Goal: Transaction & Acquisition: Purchase product/service

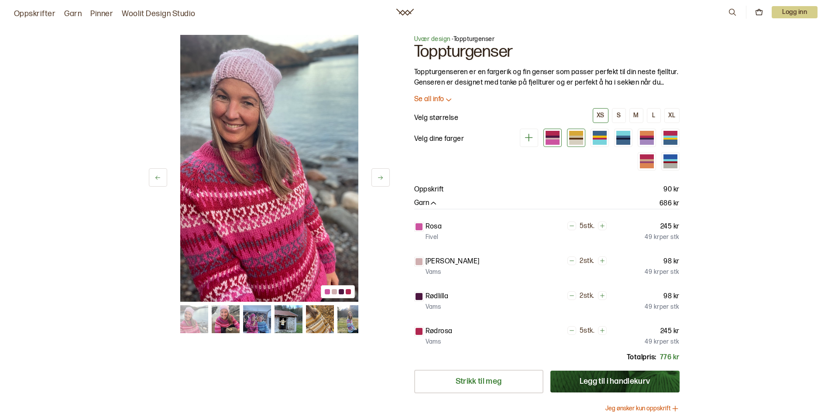
click at [579, 140] on div at bounding box center [576, 142] width 14 height 5
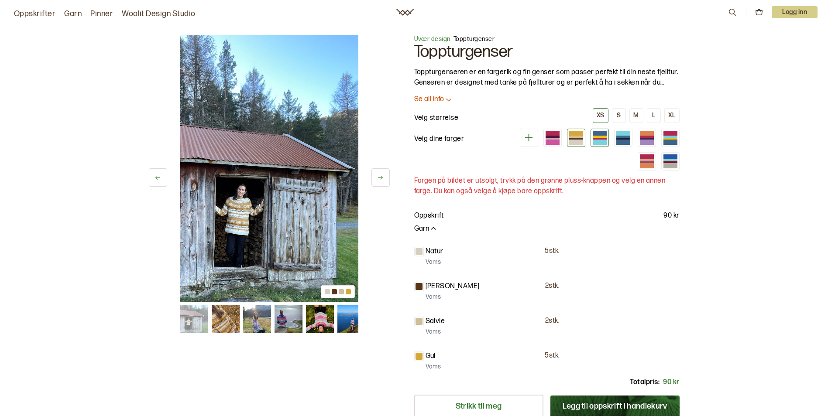
click at [603, 140] on div at bounding box center [599, 142] width 14 height 5
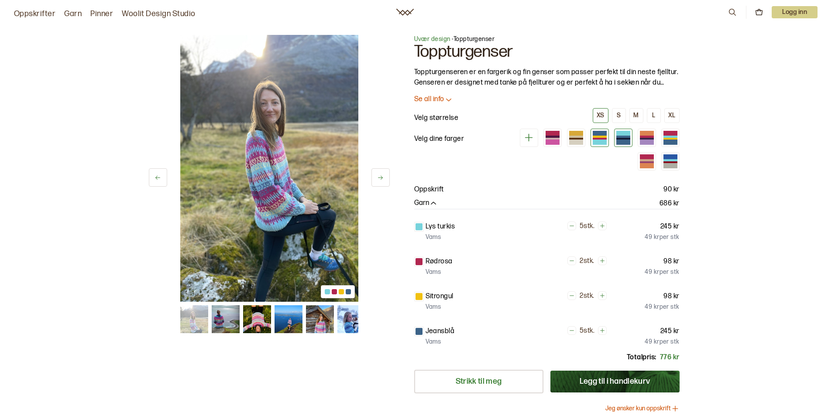
click at [622, 140] on div at bounding box center [623, 142] width 14 height 5
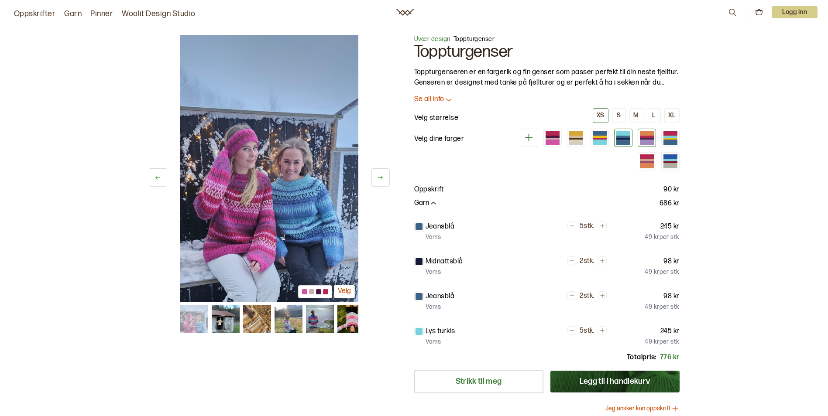
click at [647, 136] on div at bounding box center [647, 137] width 14 height 2
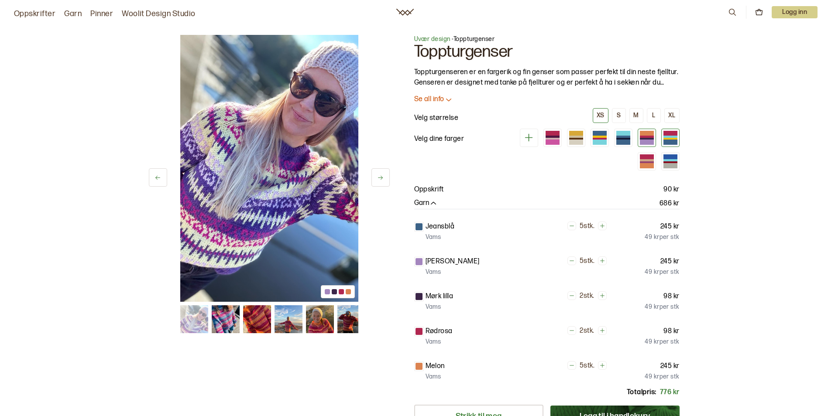
click at [670, 138] on div at bounding box center [670, 139] width 14 height 2
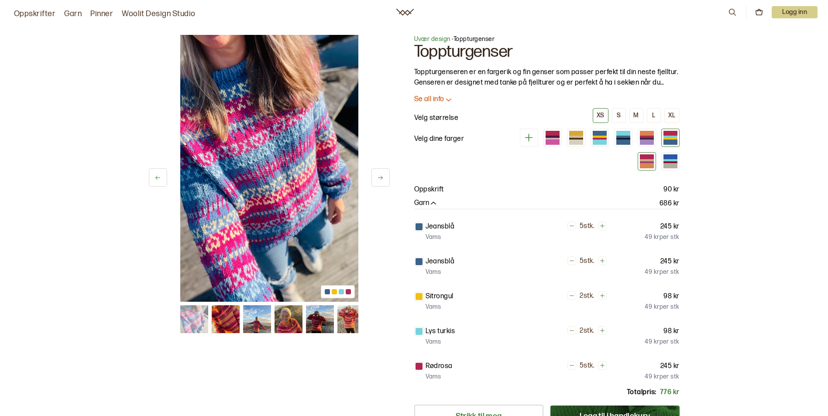
click at [650, 161] on div at bounding box center [647, 162] width 14 height 2
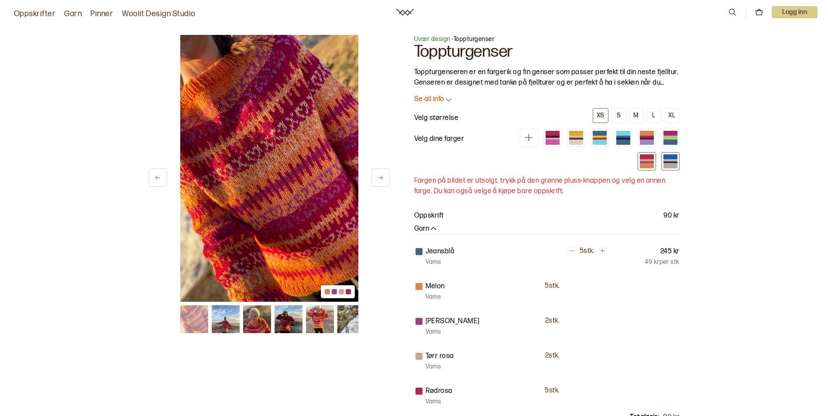
click at [669, 161] on div at bounding box center [670, 162] width 14 height 2
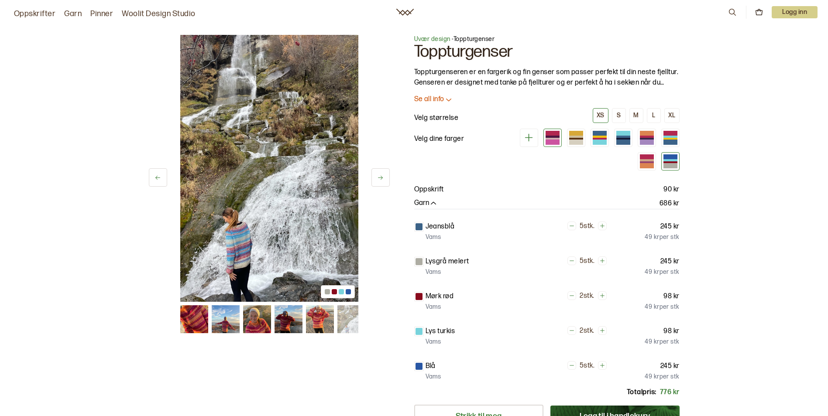
click at [554, 139] on div at bounding box center [552, 139] width 14 height 2
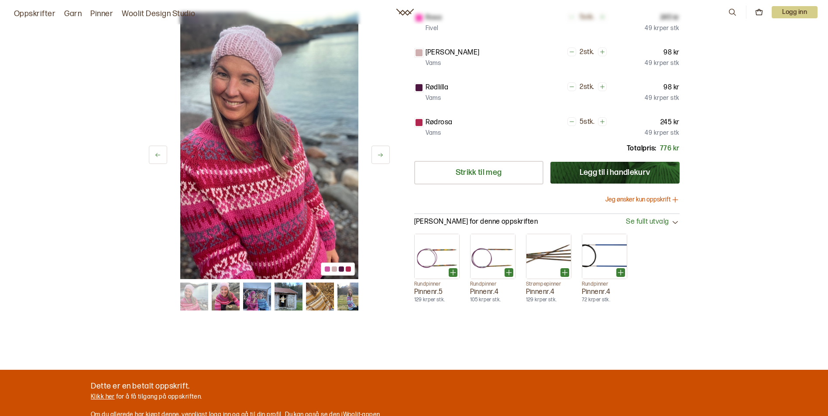
scroll to position [262, 0]
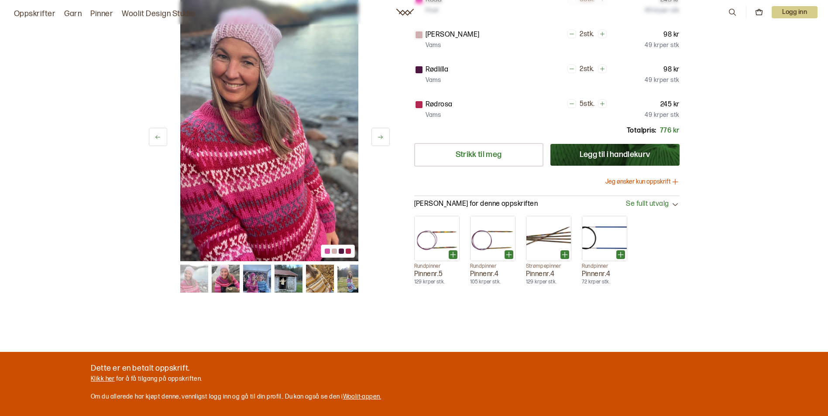
click at [675, 182] on icon at bounding box center [675, 181] width 0 height 5
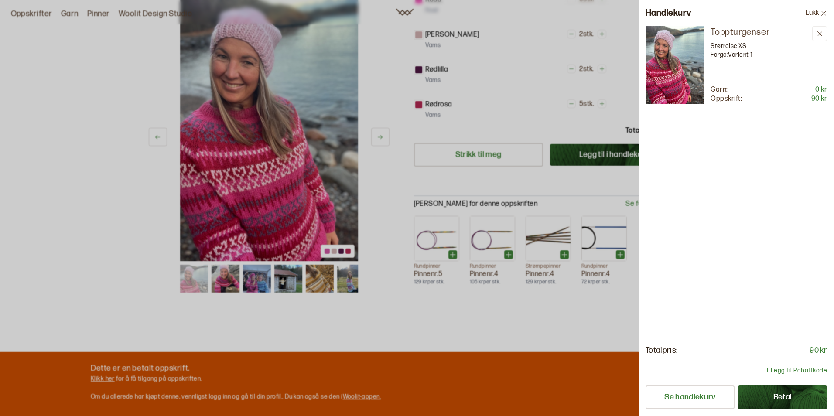
drag, startPoint x: 810, startPoint y: 11, endPoint x: 797, endPoint y: 20, distance: 15.0
click at [810, 11] on button "Lukk" at bounding box center [816, 13] width 35 height 26
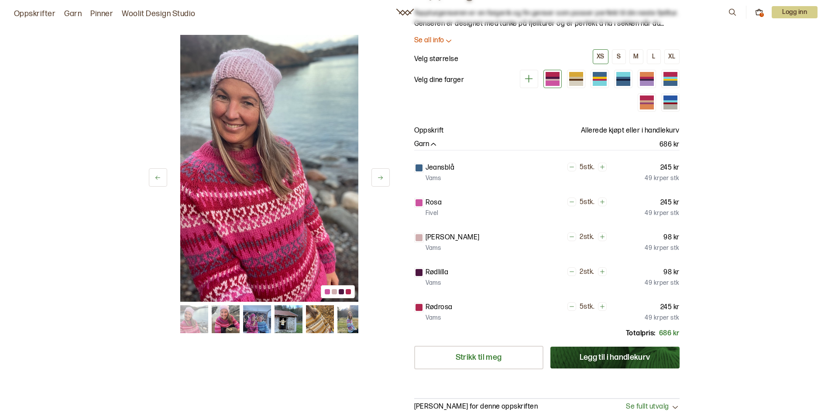
scroll to position [44, 0]
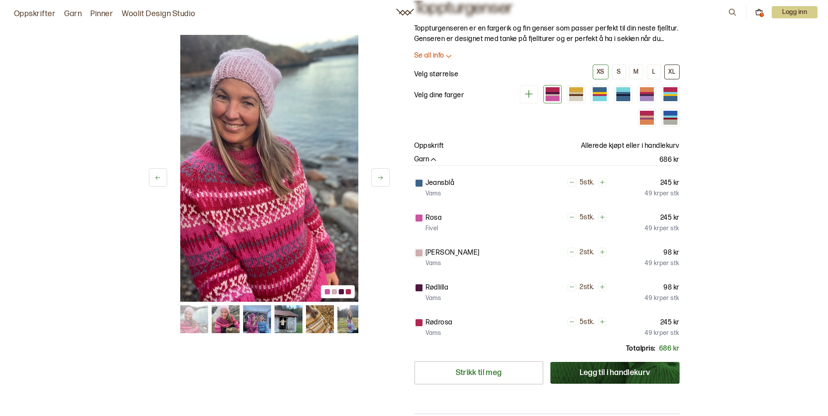
click at [672, 72] on div "XL" at bounding box center [671, 72] width 7 height 8
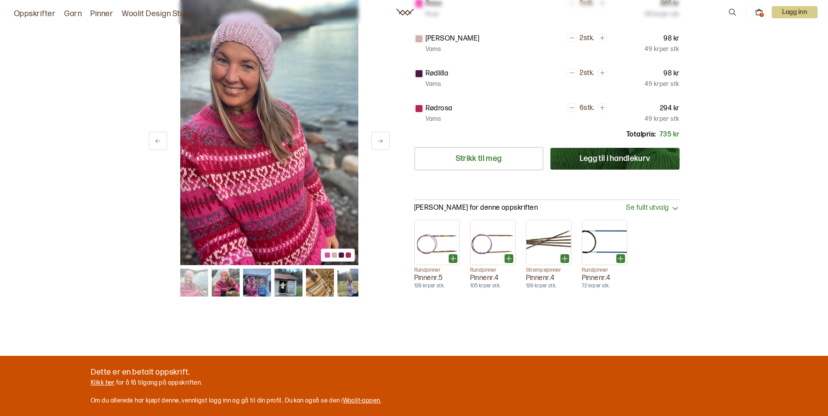
scroll to position [305, 0]
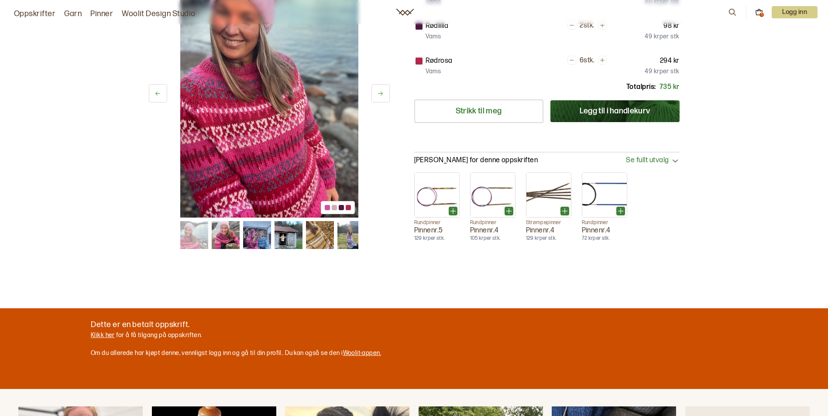
click at [674, 157] on icon at bounding box center [675, 160] width 9 height 9
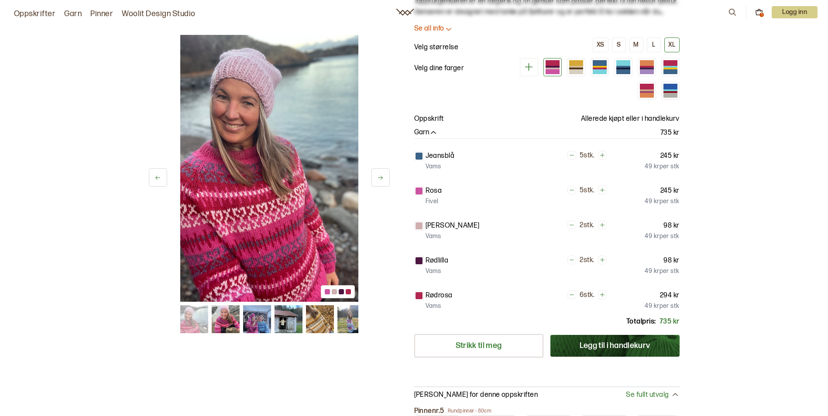
scroll to position [0, 0]
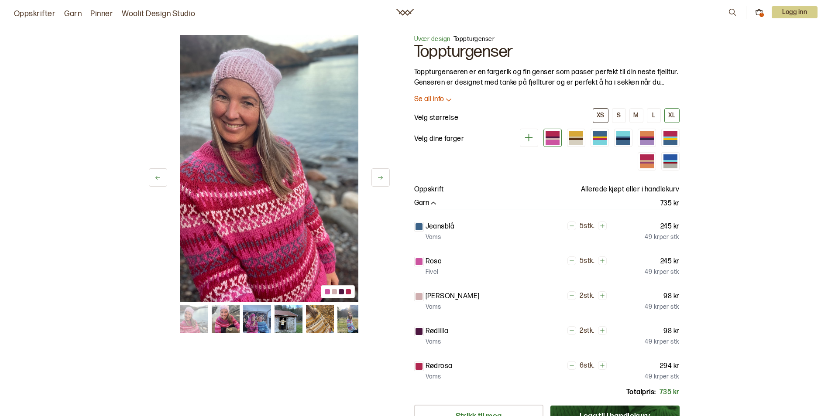
click at [601, 116] on div "XS" at bounding box center [600, 116] width 8 height 8
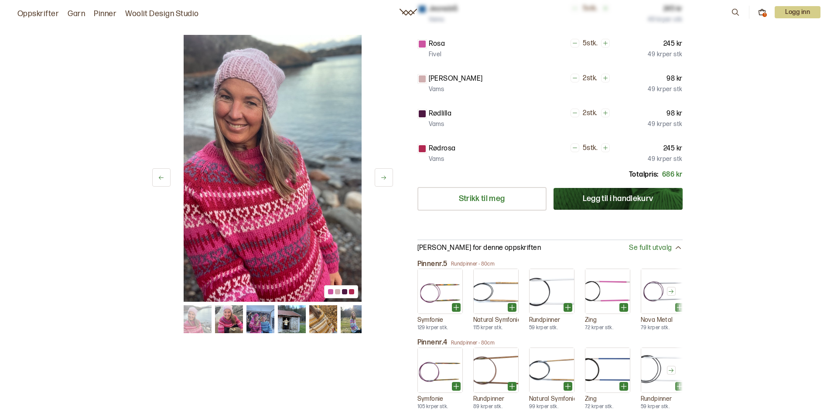
scroll to position [218, 0]
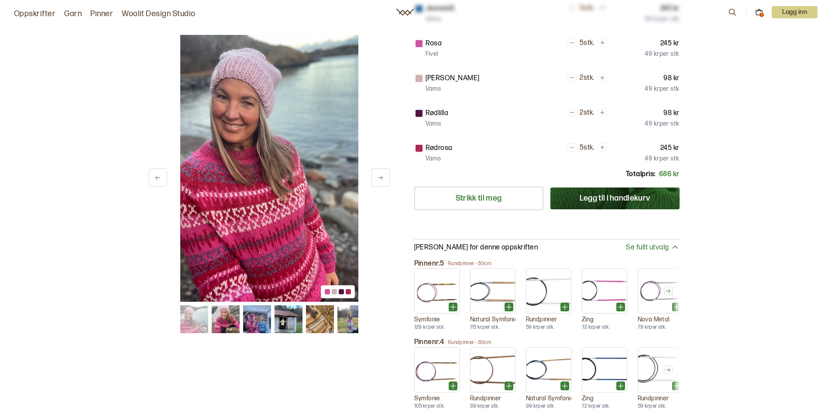
click at [672, 246] on icon at bounding box center [675, 247] width 9 height 9
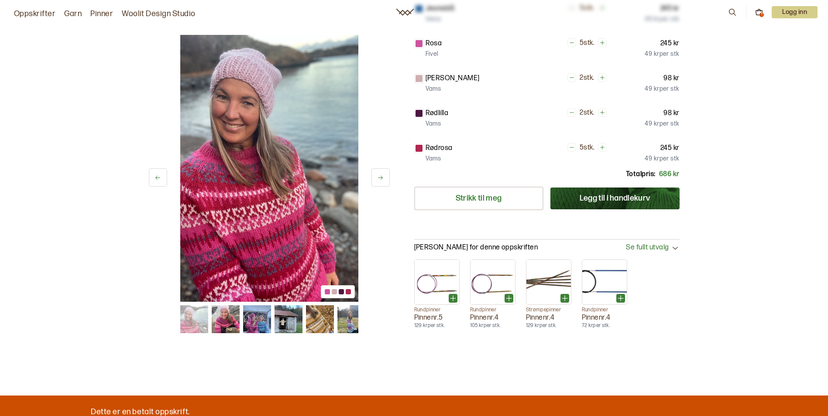
click at [759, 13] on div "1" at bounding box center [761, 15] width 4 height 4
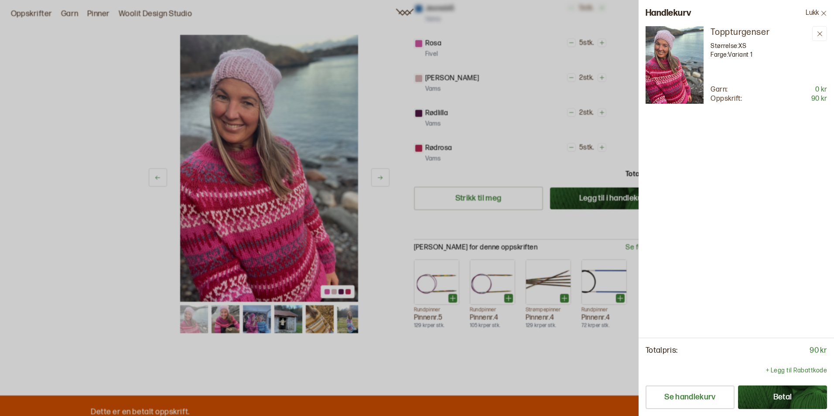
click at [784, 396] on button "Betal" at bounding box center [782, 398] width 89 height 24
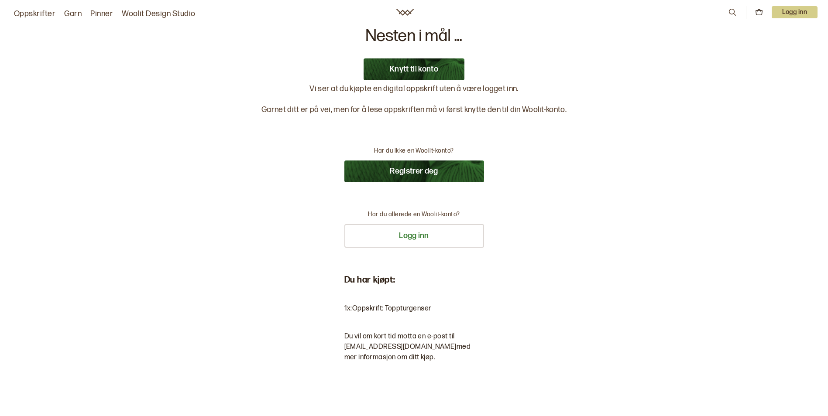
click at [412, 71] on button "Knytt til konto" at bounding box center [413, 69] width 101 height 22
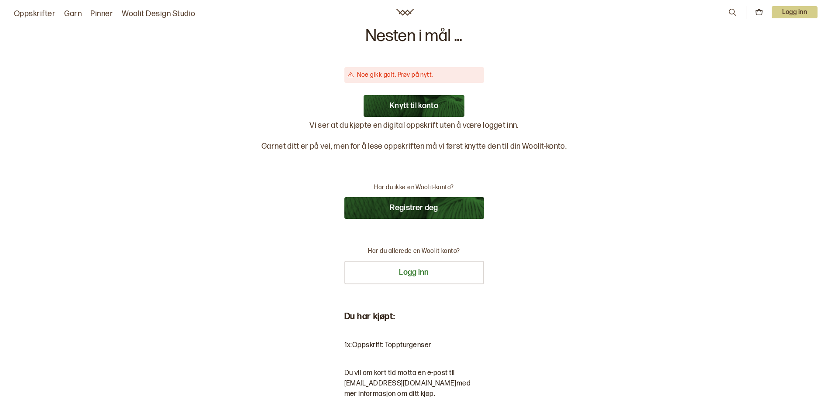
click at [409, 205] on button "Registrer deg" at bounding box center [414, 208] width 140 height 22
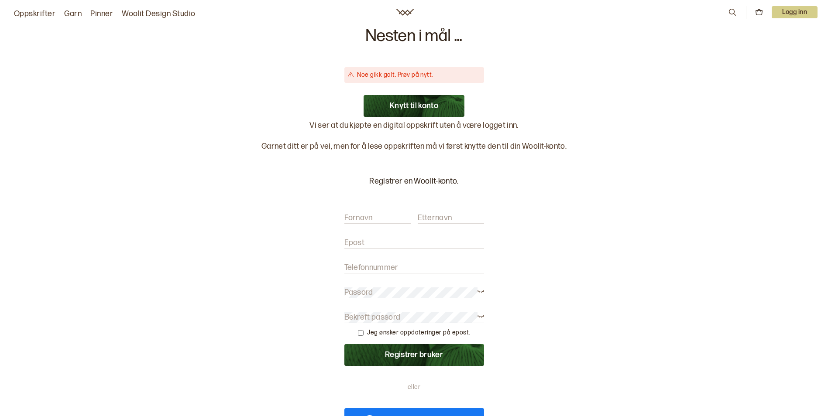
click at [387, 216] on input "Fornavn" at bounding box center [377, 218] width 66 height 11
type input "Grete"
type input "Garmager"
type input "[EMAIL_ADDRESS][DOMAIN_NAME]"
type input "93049445"
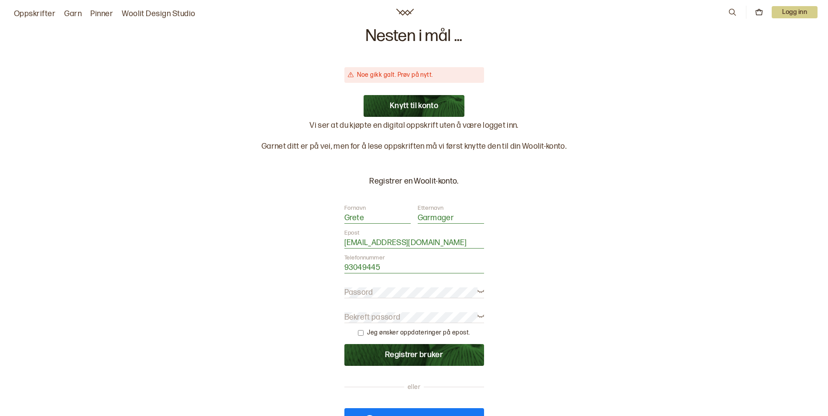
drag, startPoint x: 462, startPoint y: 241, endPoint x: 328, endPoint y: 252, distance: 134.3
click at [328, 252] on div "Nesten i mål ... Noe gikk galt. Prøv på nytt. Knytt til konto Vi ser at du kjøp…" at bounding box center [413, 341] width 305 height 627
type input "[EMAIL_ADDRESS][DOMAIN_NAME]"
click at [424, 352] on button "Registrer bruker" at bounding box center [414, 355] width 140 height 22
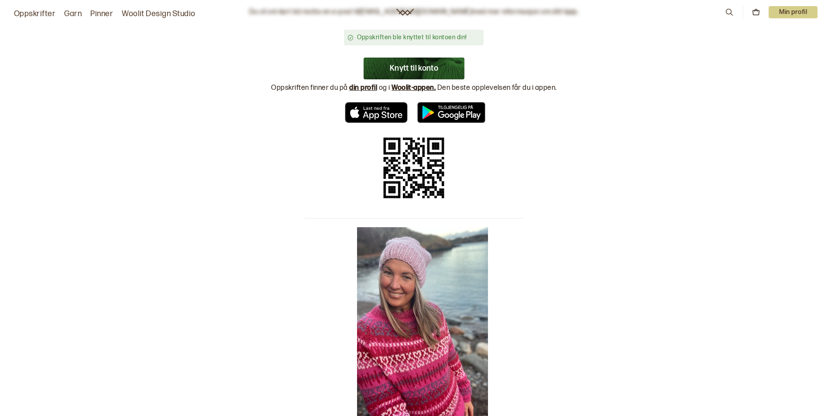
scroll to position [80, 0]
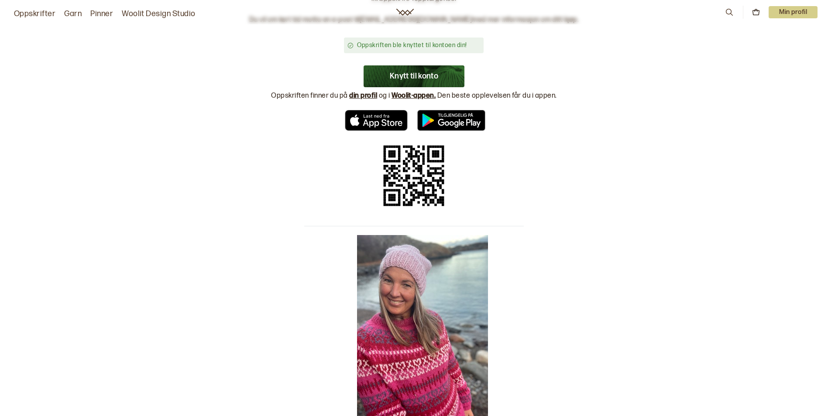
click at [753, 175] on div "Takk for din ordre! Du har kjøpt: 1 x: Oppskrift: Toppturgenser Du vil om kort …" at bounding box center [414, 226] width 828 height 612
click at [455, 270] on img "Toppturgenser" at bounding box center [422, 333] width 131 height 196
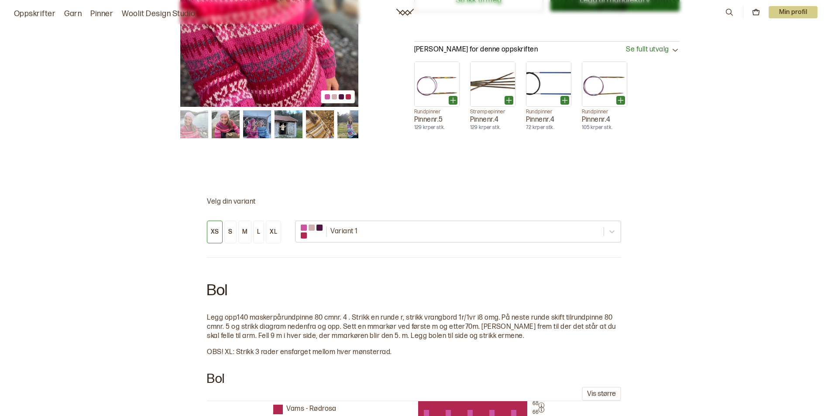
scroll to position [393, 0]
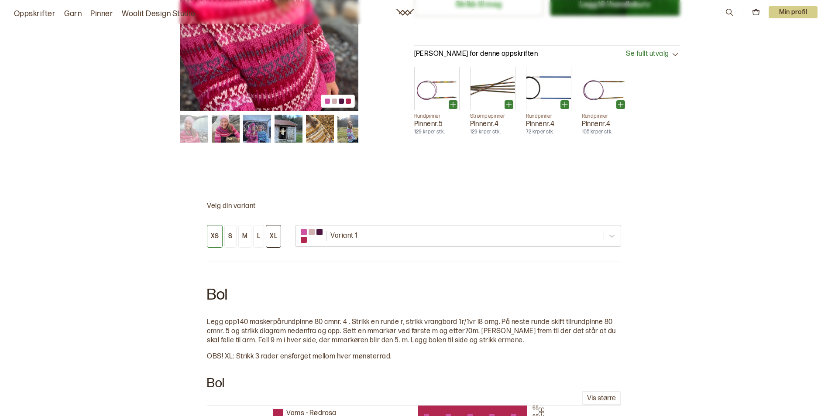
click at [270, 237] on div "XL" at bounding box center [273, 237] width 7 height 8
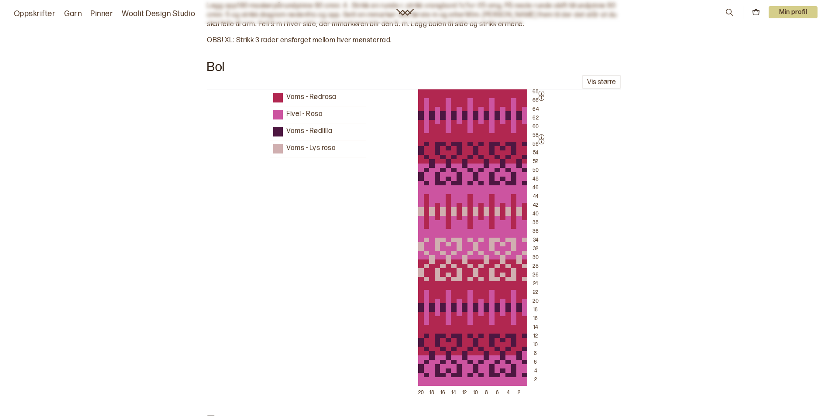
scroll to position [698, 0]
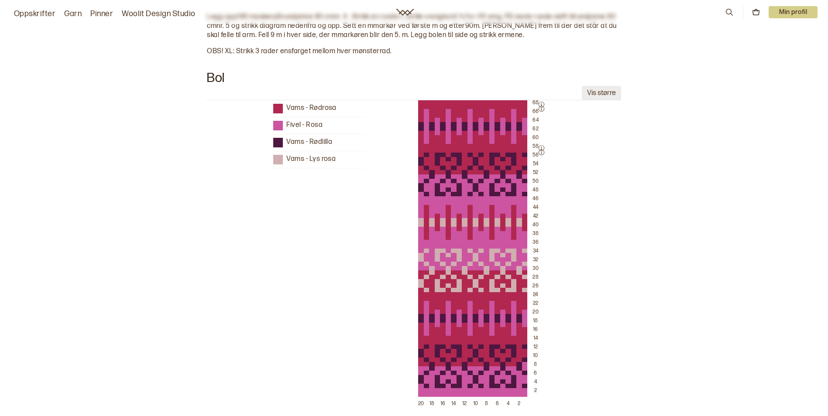
click at [598, 91] on button "Vis større" at bounding box center [601, 93] width 39 height 14
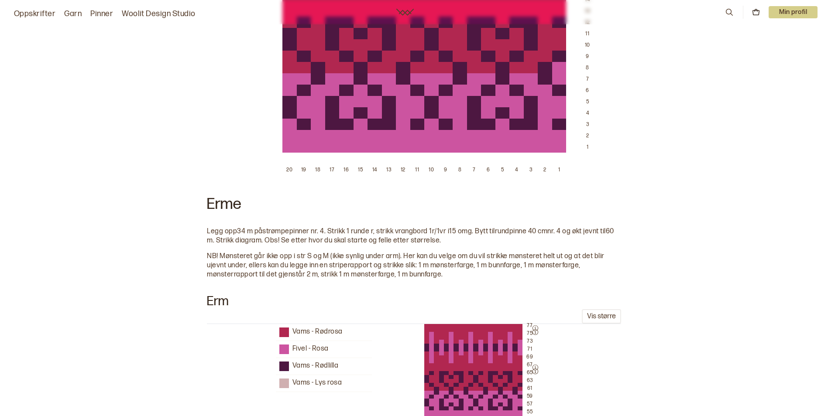
scroll to position [1570, 0]
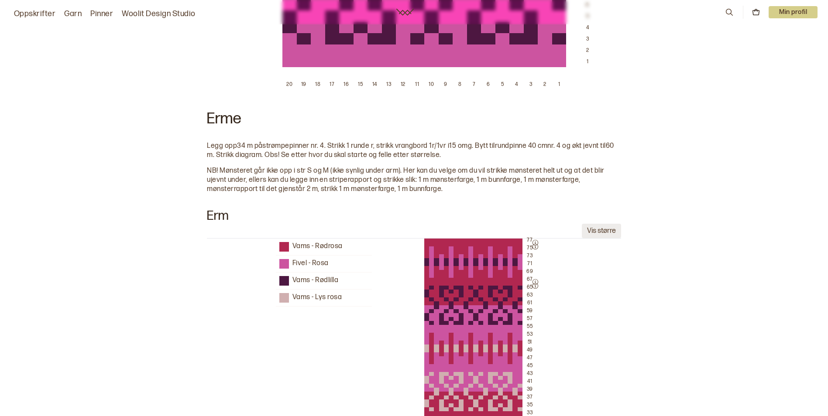
click at [607, 237] on button "Vis større" at bounding box center [601, 231] width 39 height 14
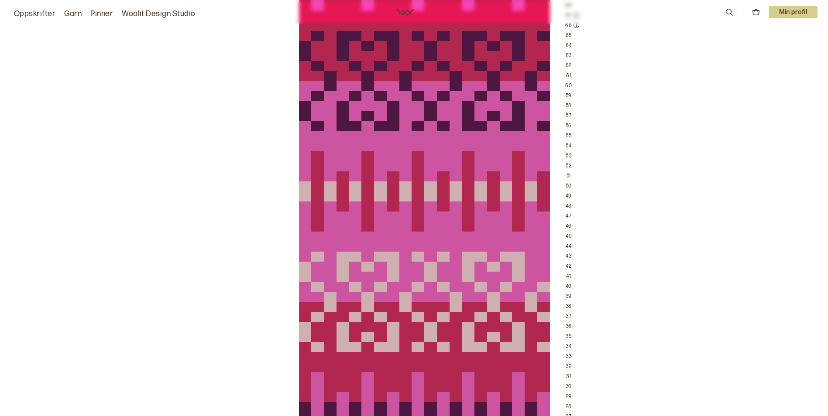
scroll to position [1919, 0]
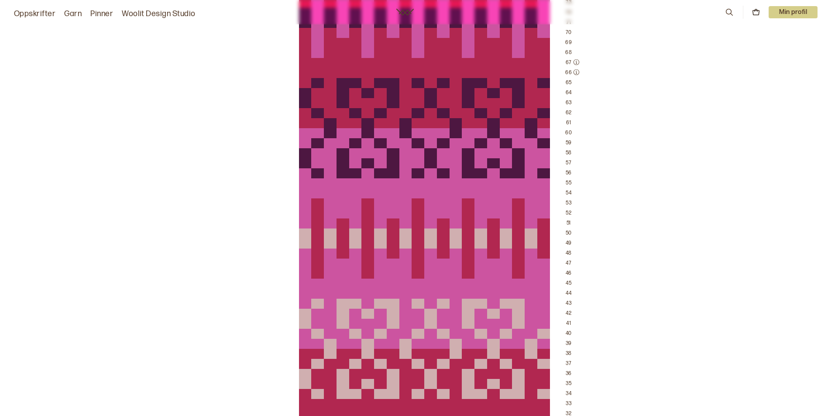
click at [755, 13] on icon at bounding box center [756, 12] width 8 height 8
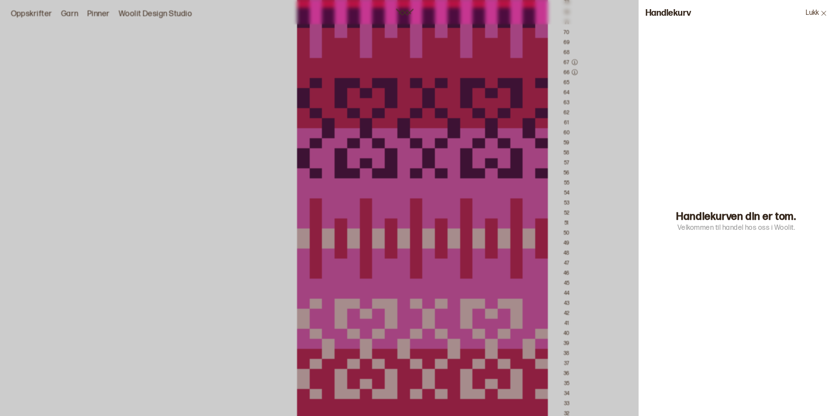
click at [823, 14] on icon at bounding box center [823, 12] width 5 height 5
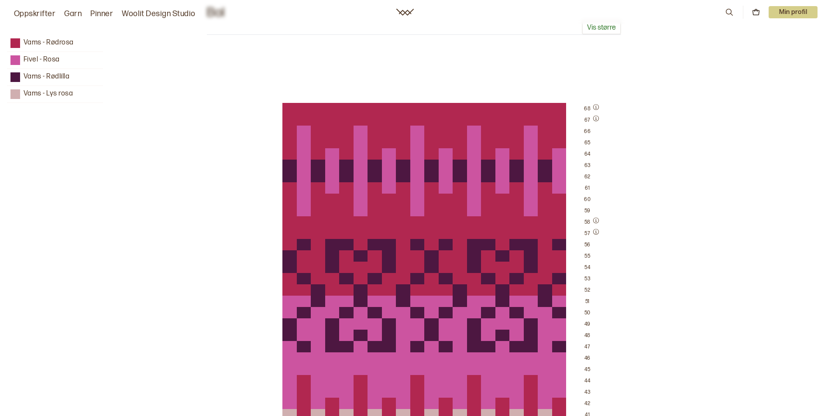
scroll to position [742, 0]
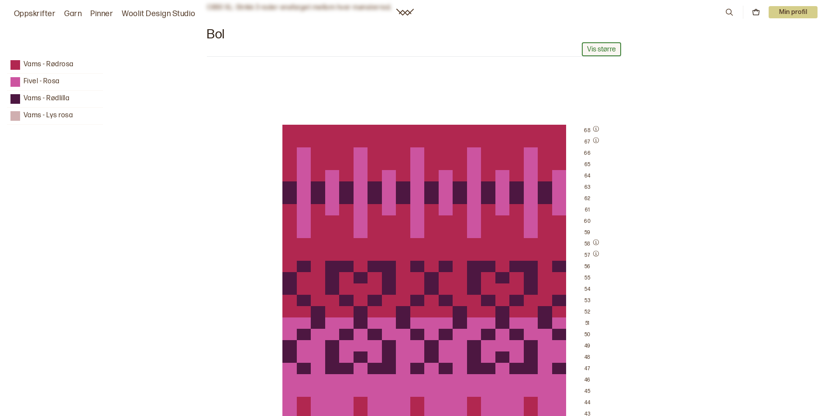
click at [599, 51] on button "Vis større" at bounding box center [601, 49] width 39 height 14
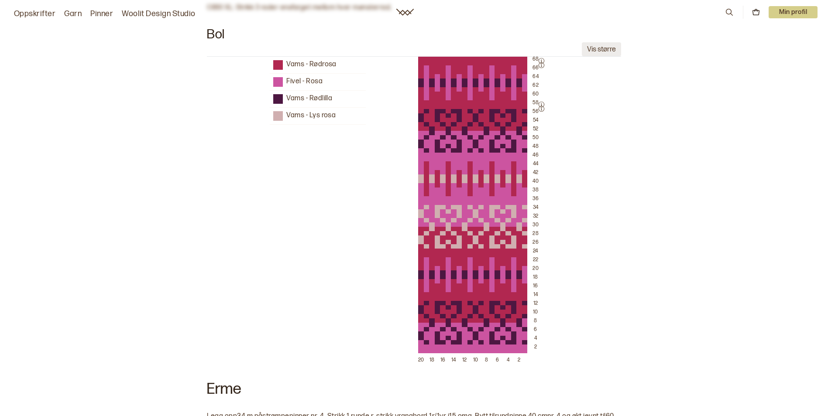
click at [606, 45] on button "Vis større" at bounding box center [601, 49] width 39 height 14
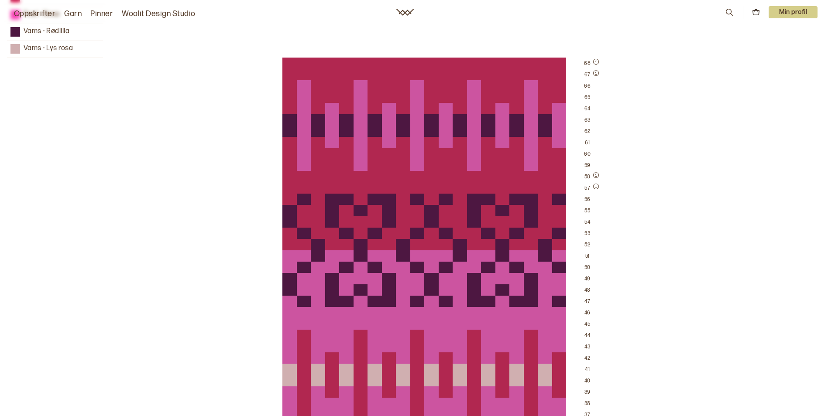
scroll to position [785, 0]
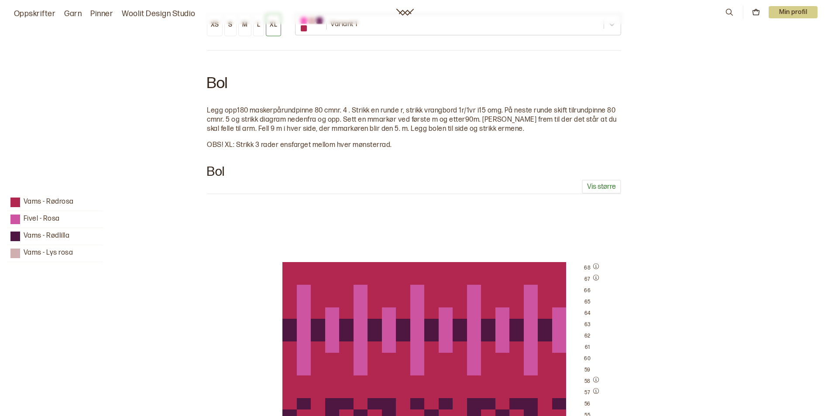
scroll to position [611, 0]
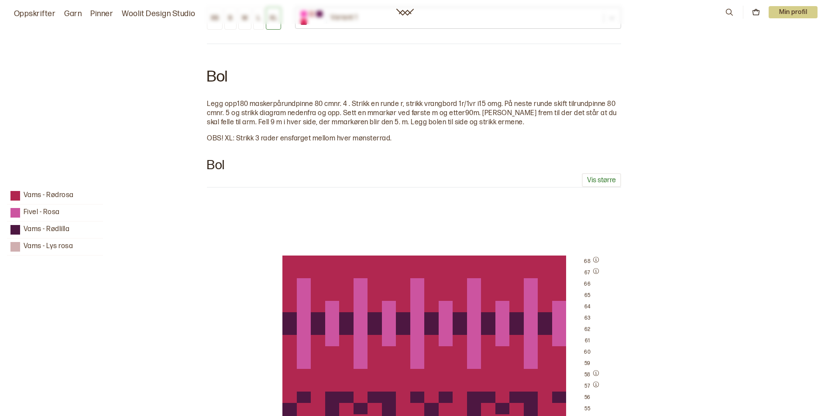
click at [787, 11] on p "Min profil" at bounding box center [792, 12] width 49 height 12
click at [770, 51] on p "Logg ut" at bounding box center [782, 53] width 55 height 10
